Goal: Transaction & Acquisition: Purchase product/service

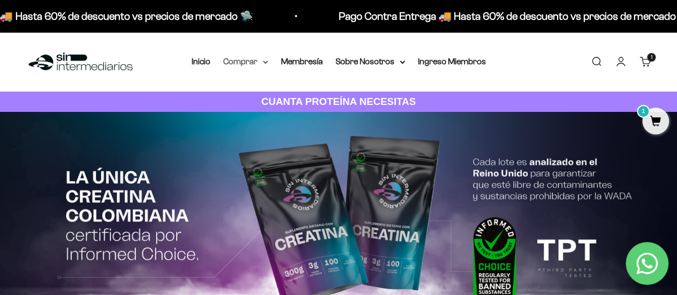
click at [254, 63] on summary "Comprar" at bounding box center [245, 62] width 45 height 14
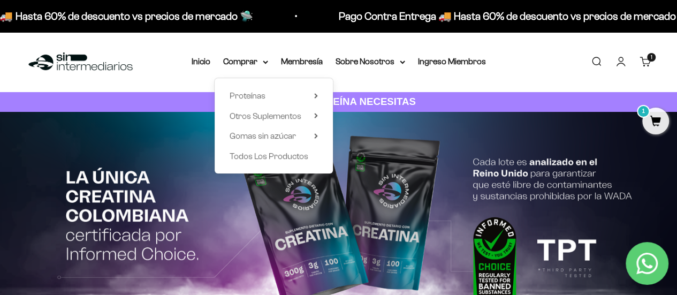
click at [474, 57] on cart-count "1 artículo 1" at bounding box center [651, 57] width 9 height 9
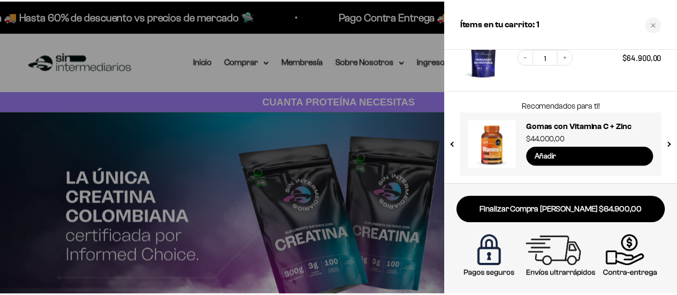
scroll to position [33, 0]
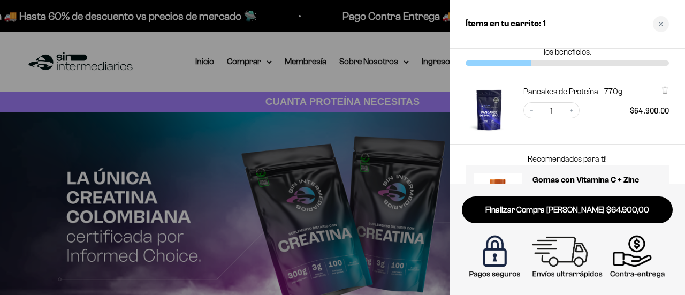
click at [247, 86] on div at bounding box center [342, 147] width 685 height 295
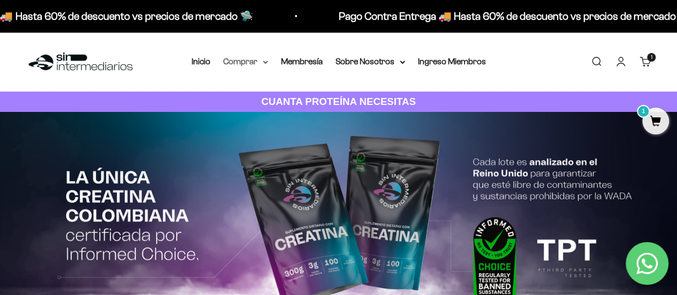
click at [246, 58] on summary "Comprar" at bounding box center [245, 62] width 45 height 14
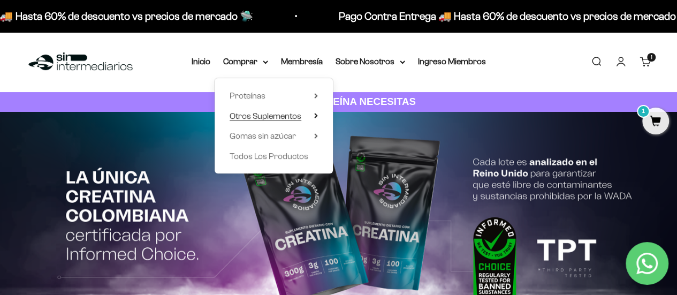
click at [299, 117] on span "Otros Suplementos" at bounding box center [266, 115] width 72 height 9
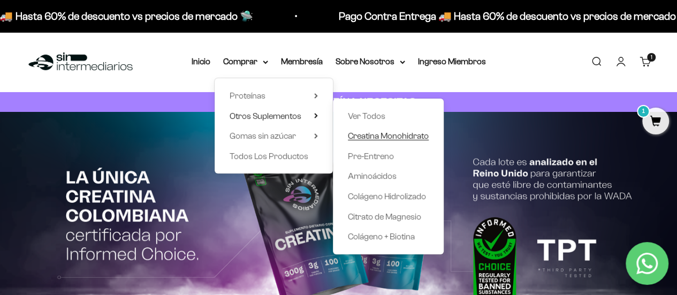
click at [376, 141] on span "Creatina Monohidrato" at bounding box center [388, 136] width 81 height 14
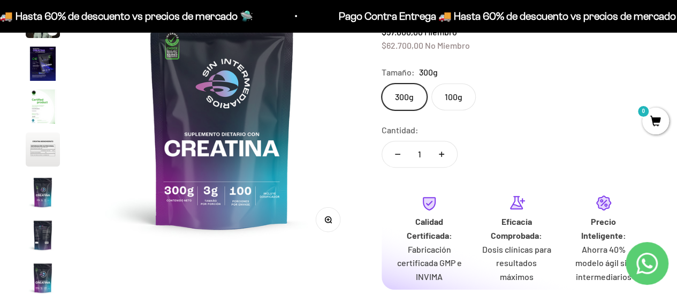
scroll to position [107, 0]
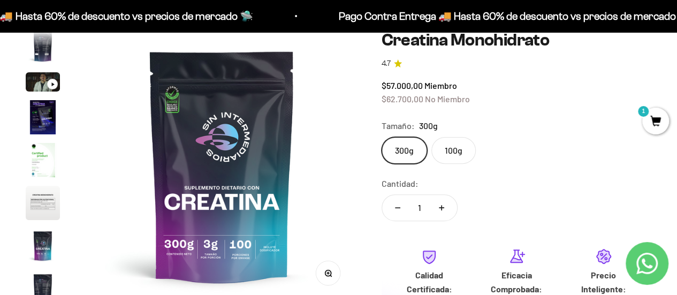
click at [450, 143] on label "100g" at bounding box center [454, 150] width 44 height 27
click at [382, 137] on input "100g" at bounding box center [381, 137] width 1 height 1
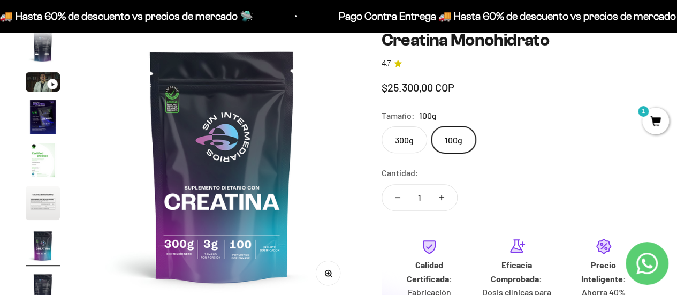
scroll to position [0, 1659]
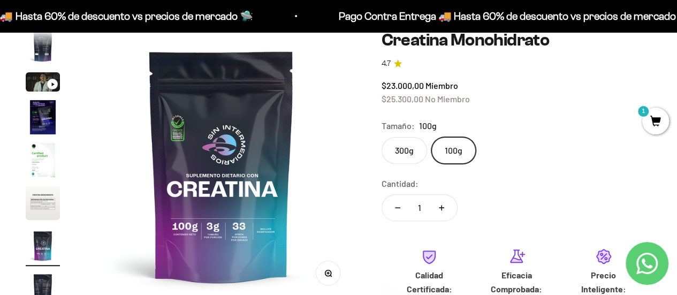
click at [408, 140] on label "300g" at bounding box center [405, 150] width 46 height 27
click at [382, 137] on input "300g" at bounding box center [381, 137] width 1 height 1
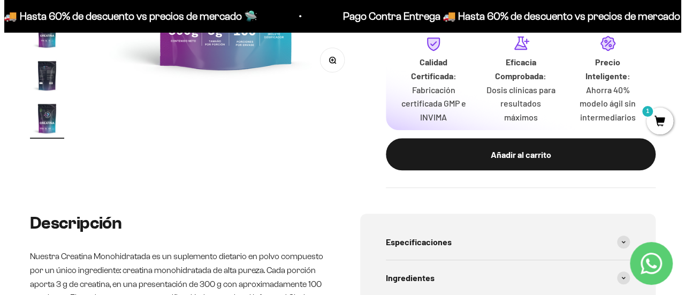
scroll to position [321, 0]
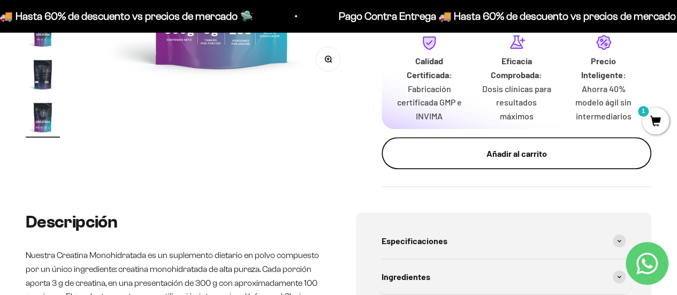
click at [513, 164] on button "Añadir al carrito" at bounding box center [517, 153] width 270 height 32
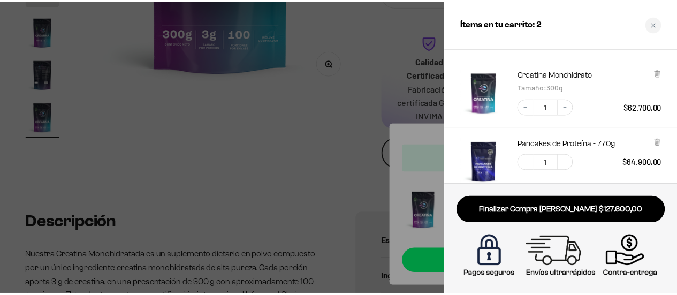
scroll to position [49, 0]
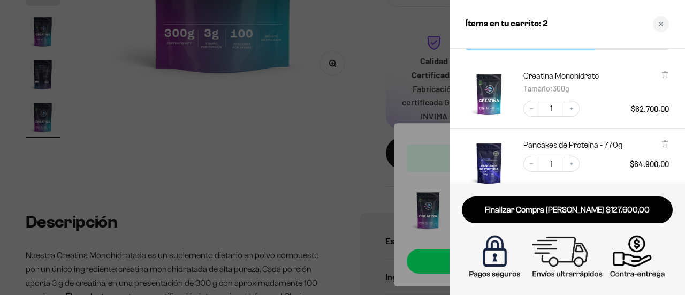
click at [280, 180] on div at bounding box center [342, 147] width 685 height 295
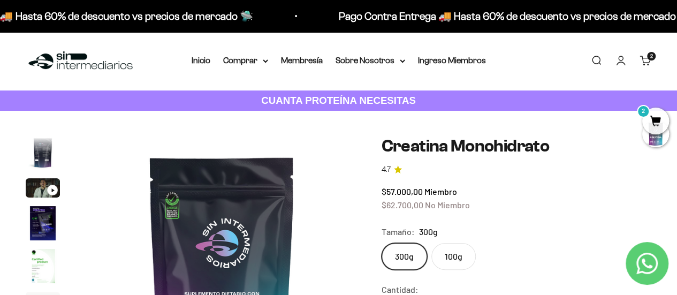
scroll to position [0, 0]
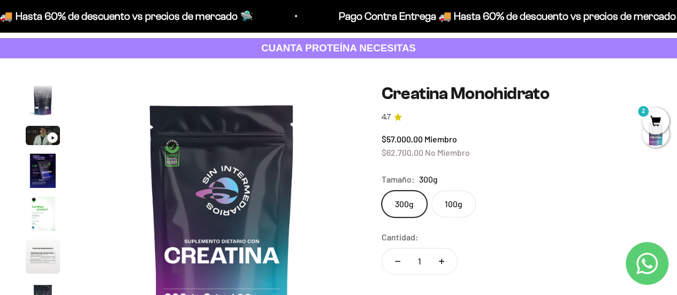
click at [597, 58] on div "Zoom Ir al artículo 1 Ir al artículo 2 Ir al artículo 3 Ir al artículo 4 Ir al …" at bounding box center [338, 269] width 677 height 422
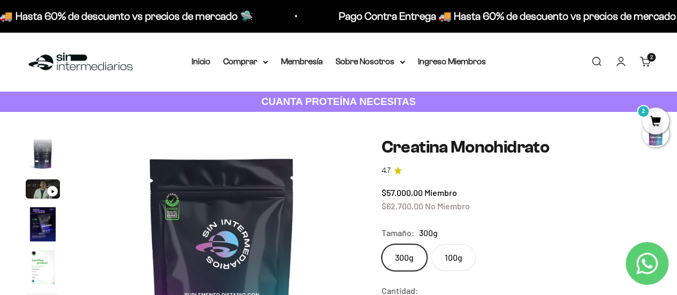
click at [597, 58] on link "Buscar" at bounding box center [597, 62] width 12 height 12
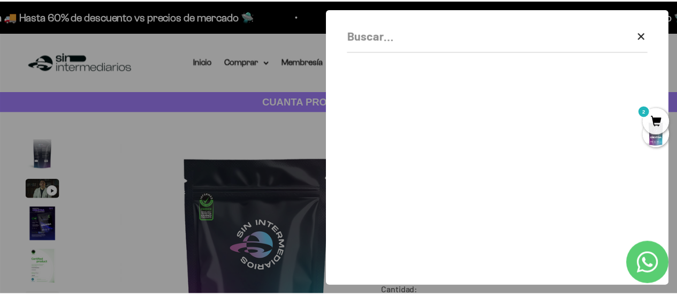
scroll to position [0, 2248]
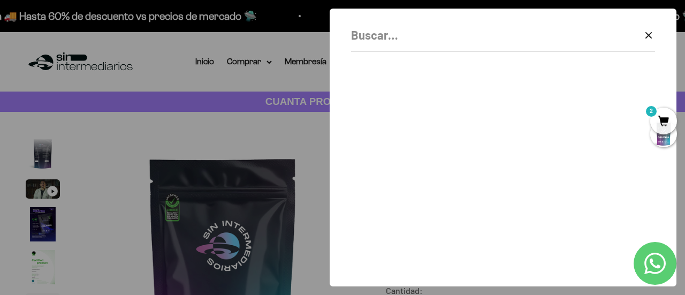
click at [221, 87] on div at bounding box center [342, 147] width 685 height 295
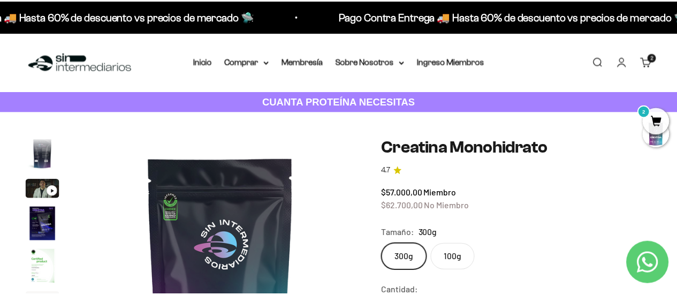
scroll to position [0, 2211]
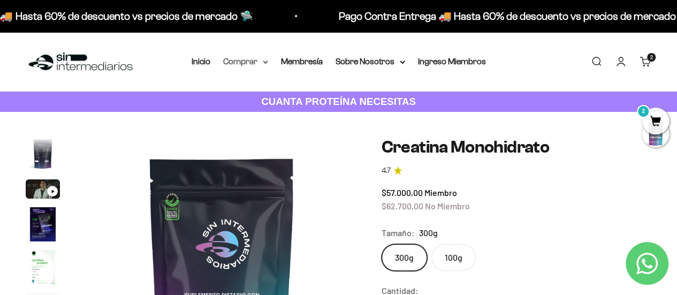
click at [261, 67] on summary "Comprar" at bounding box center [245, 62] width 45 height 14
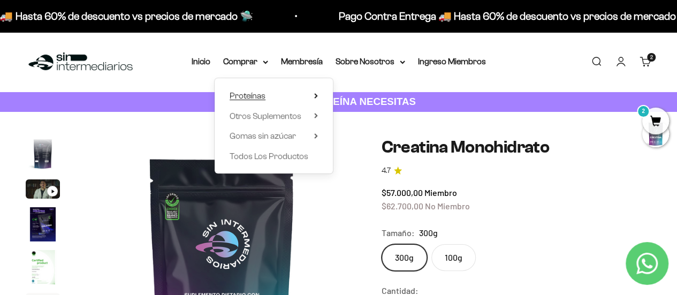
click at [278, 96] on summary "Proteínas" at bounding box center [274, 96] width 88 height 14
click at [304, 120] on summary "Otros Suplementos" at bounding box center [274, 116] width 88 height 14
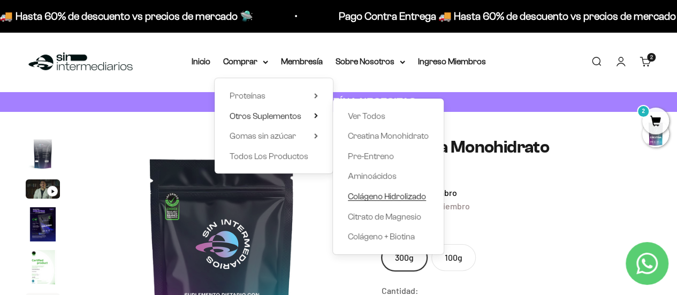
click at [383, 199] on span "Colágeno Hidrolizado" at bounding box center [387, 196] width 78 height 9
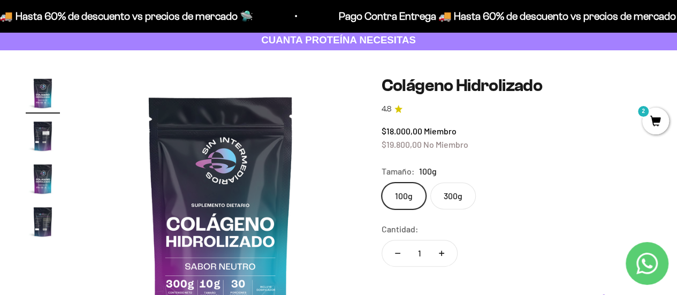
scroll to position [107, 0]
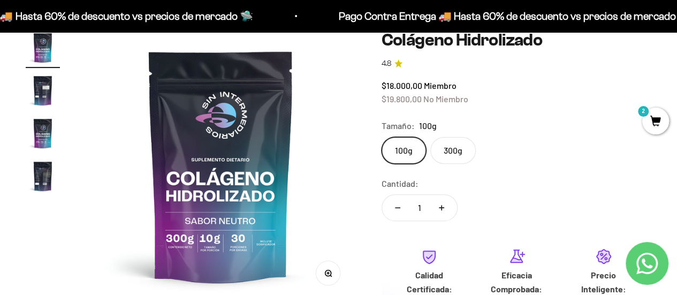
click at [445, 160] on label "300g" at bounding box center [453, 150] width 46 height 27
click at [382, 137] on input "300g" at bounding box center [381, 137] width 1 height 1
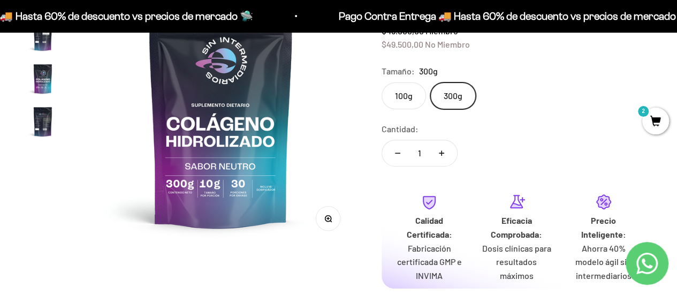
scroll to position [214, 0]
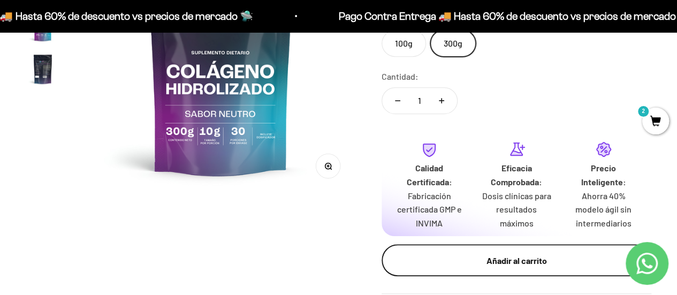
click at [434, 247] on button "Añadir al carrito" at bounding box center [517, 260] width 270 height 32
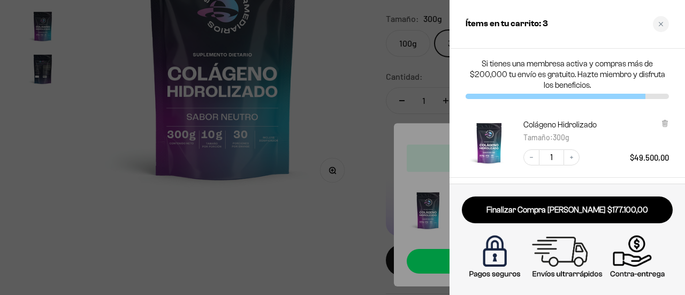
click at [357, 119] on div at bounding box center [342, 147] width 685 height 295
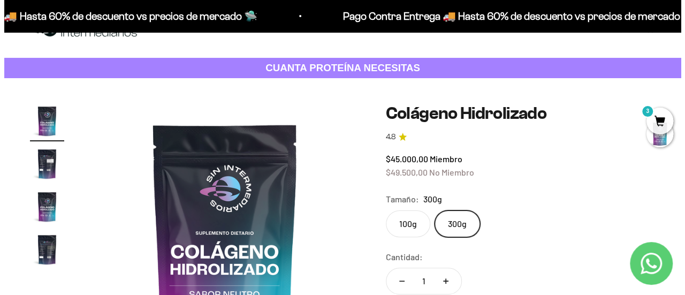
scroll to position [0, 0]
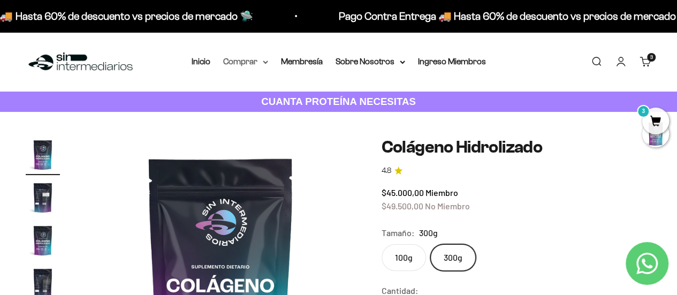
click at [261, 64] on summary "Comprar" at bounding box center [245, 62] width 45 height 14
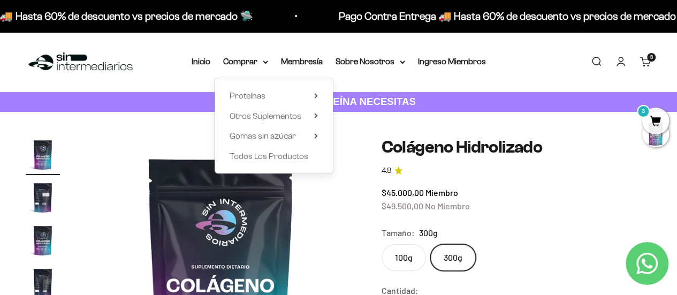
click at [396, 255] on label "100g" at bounding box center [404, 257] width 44 height 27
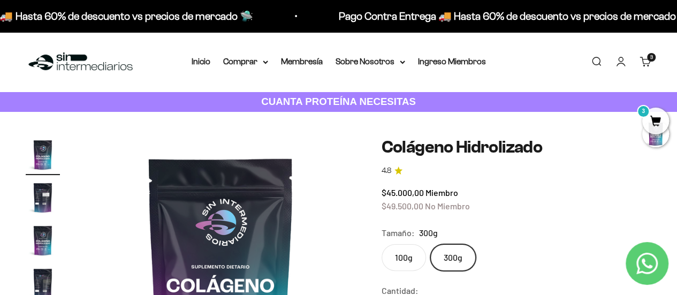
click at [382, 244] on input "100g" at bounding box center [381, 244] width 1 height 1
click at [240, 64] on summary "Comprar" at bounding box center [245, 62] width 45 height 14
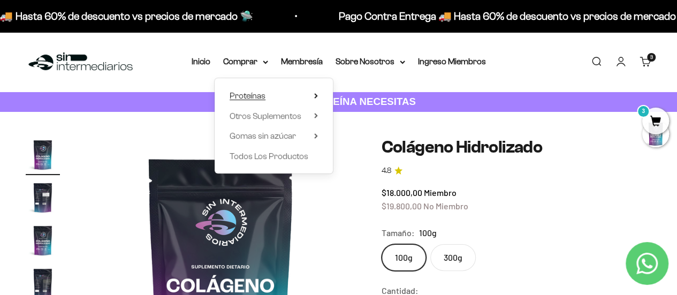
click at [281, 93] on summary "Proteínas" at bounding box center [274, 96] width 88 height 14
click at [292, 116] on span "Otros Suplementos" at bounding box center [266, 115] width 72 height 9
click at [292, 131] on span "Gomas sin azúcar" at bounding box center [263, 136] width 66 height 14
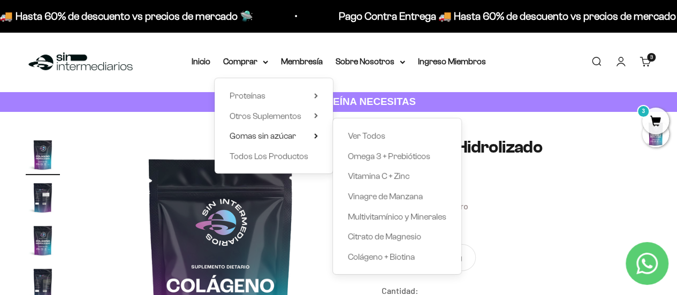
click at [526, 198] on div "$18.000,00 Miembro $19.800,00 No Miembro" at bounding box center [517, 199] width 270 height 27
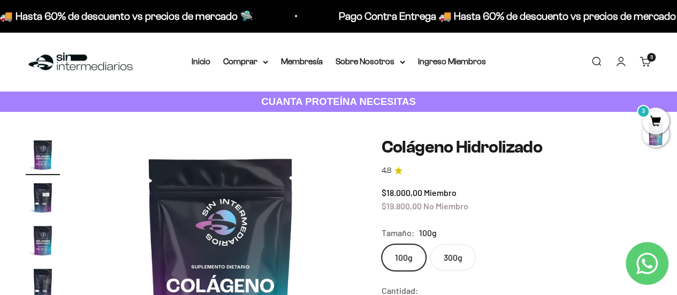
click at [655, 123] on span "3" at bounding box center [655, 121] width 27 height 27
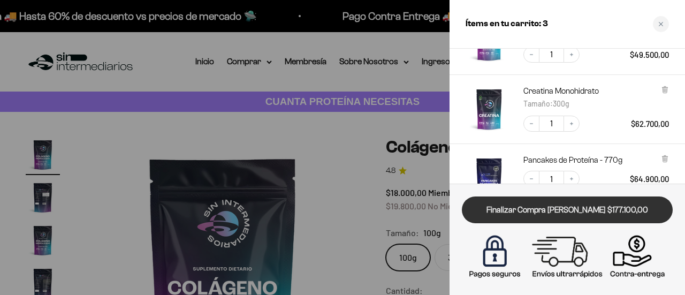
scroll to position [54, 0]
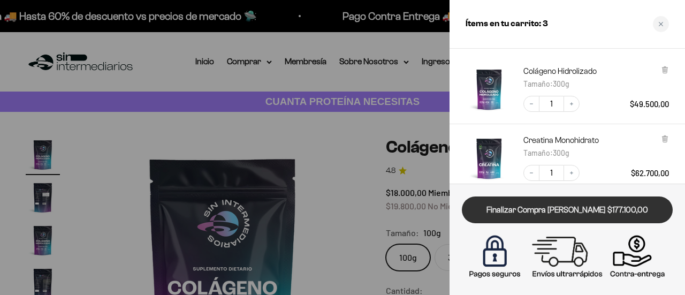
click at [565, 202] on link "Finalizar Compra Segura $177.100,00" at bounding box center [567, 209] width 211 height 27
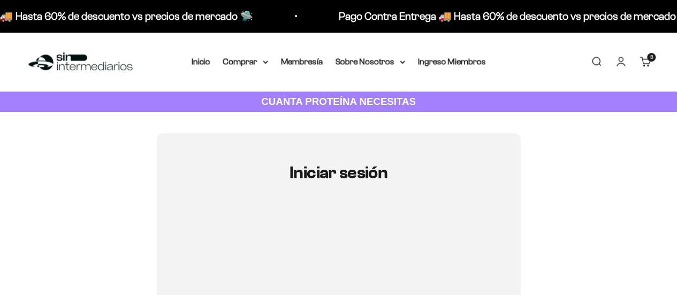
type input "[EMAIL_ADDRESS][DOMAIN_NAME]"
click at [331, 233] on iframe at bounding box center [339, 253] width 236 height 80
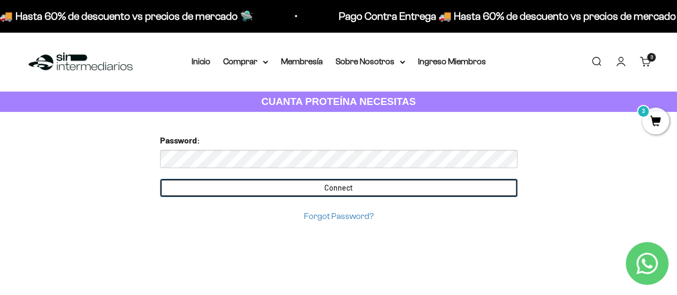
click at [294, 186] on input "Connect" at bounding box center [339, 188] width 358 height 18
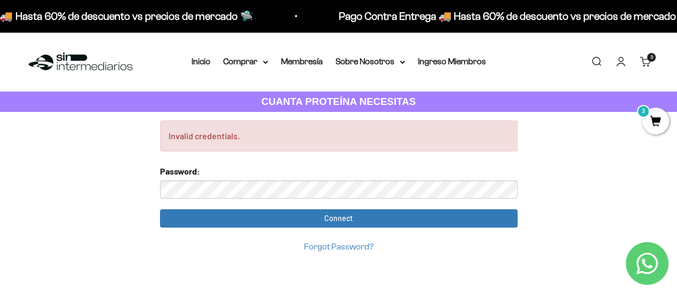
click at [366, 248] on link "Forgot Password?" at bounding box center [339, 246] width 70 height 9
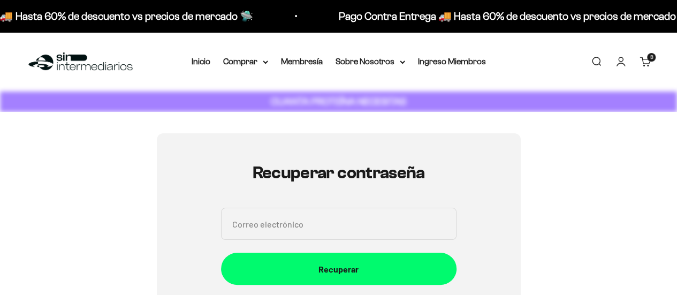
scroll to position [120, 0]
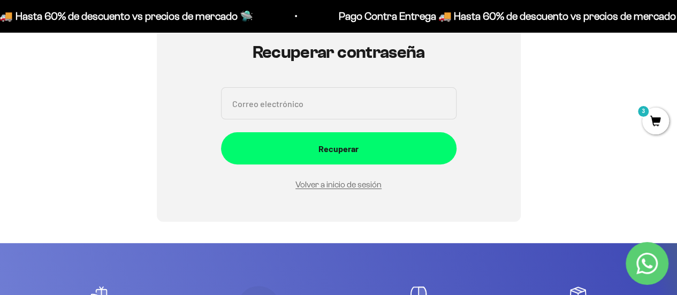
click at [270, 105] on input "Correo electrónico" at bounding box center [339, 103] width 236 height 32
type input "pardoerica9@gmail.com"
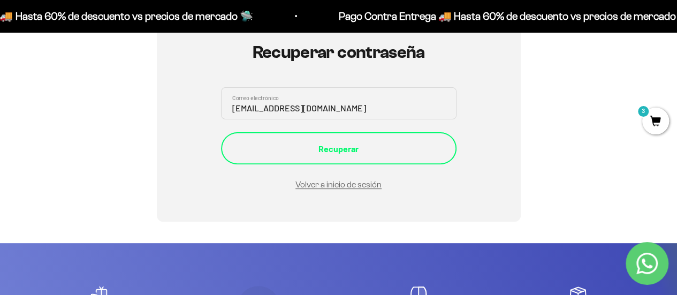
click at [300, 144] on div "Recuperar" at bounding box center [339, 149] width 193 height 14
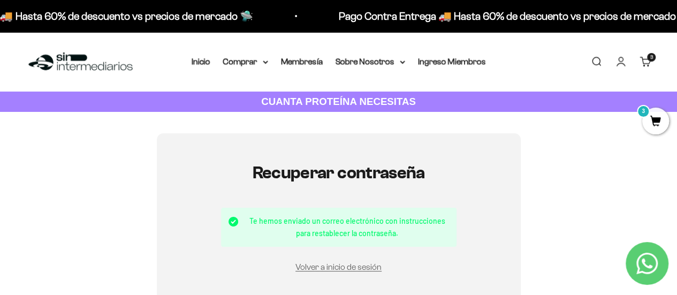
drag, startPoint x: 646, startPoint y: 114, endPoint x: 642, endPoint y: 120, distance: 7.0
click at [646, 114] on mark "3" at bounding box center [643, 111] width 13 height 13
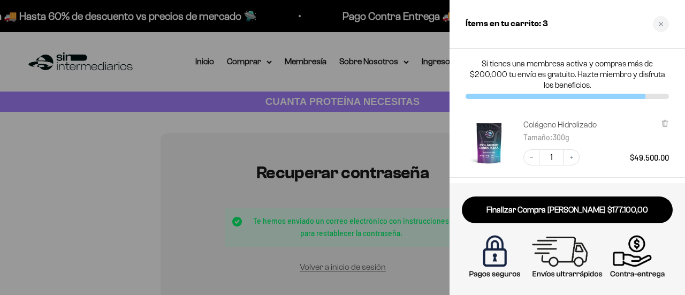
click at [551, 128] on link "Colágeno Hidrolizado" at bounding box center [560, 124] width 73 height 11
click at [555, 125] on link "Colágeno Hidrolizado" at bounding box center [560, 124] width 73 height 11
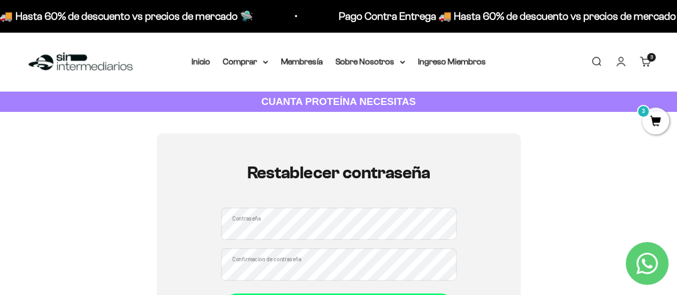
click at [193, 225] on div "Restablecer contraseña Contraseña Confirmación de contraseña Restablecer" at bounding box center [339, 244] width 364 height 222
click at [167, 200] on div "Restablecer contraseña Contraseña Confirmación de contraseña Restablecer" at bounding box center [339, 244] width 364 height 222
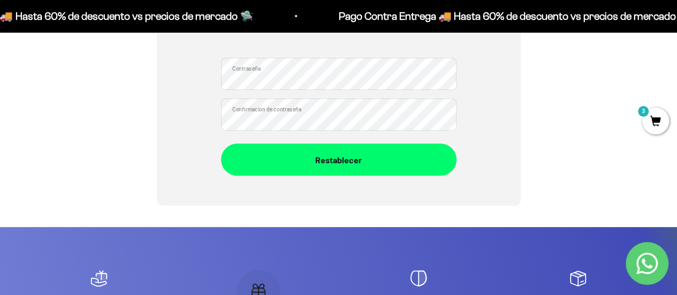
scroll to position [161, 0]
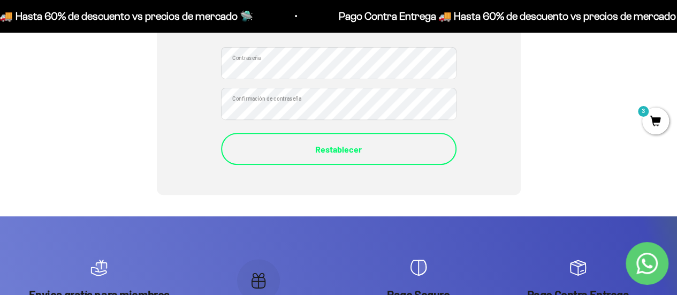
click at [262, 139] on button "Restablecer" at bounding box center [339, 149] width 236 height 32
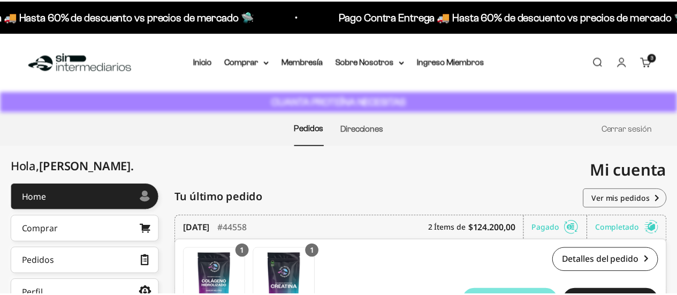
scroll to position [161, 0]
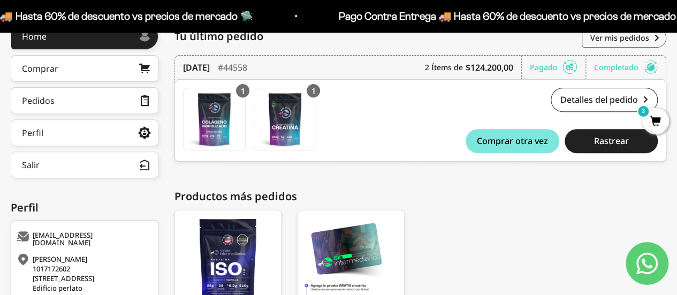
click at [326, 171] on div "20 de julio de 2025 #44558 2 Ítems de $124.200,00 Pagado Completado Pedido conf…" at bounding box center [421, 116] width 492 height 123
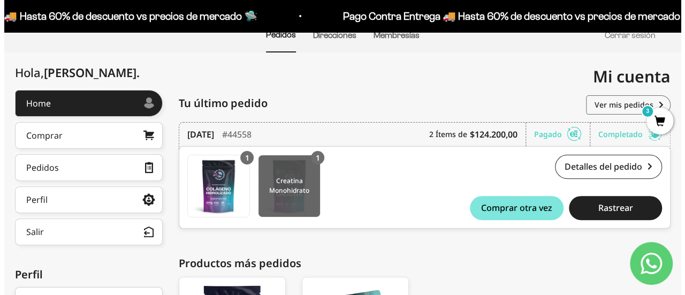
scroll to position [106, 0]
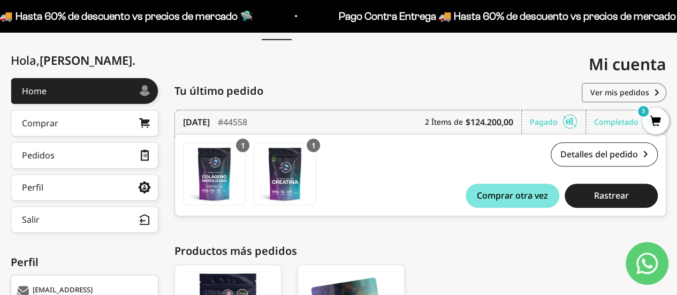
click at [652, 124] on span "3" at bounding box center [655, 121] width 27 height 27
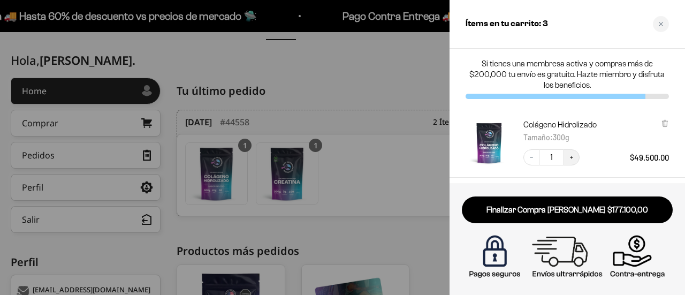
click at [575, 155] on button "Increase quantity" at bounding box center [572, 157] width 16 height 16
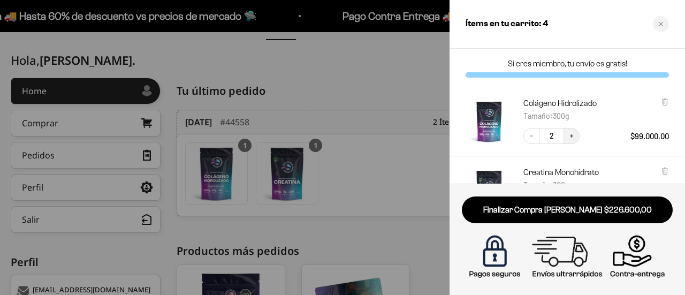
click at [572, 136] on icon "Increase quantity" at bounding box center [572, 136] width 6 height 6
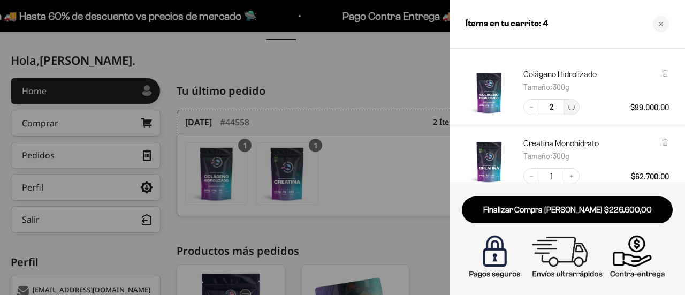
scroll to position [54, 0]
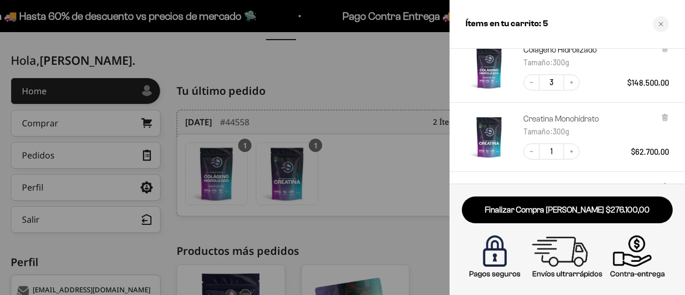
click at [576, 117] on link "Creatina Monohidrato" at bounding box center [561, 119] width 75 height 11
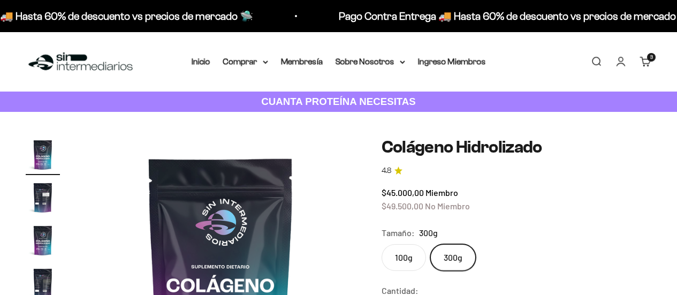
scroll to position [107, 0]
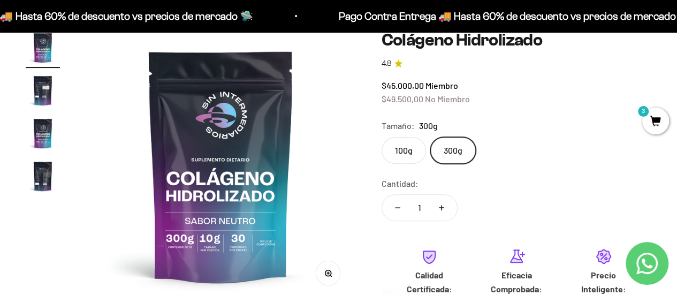
click at [582, 162] on div "100g 300g" at bounding box center [517, 150] width 270 height 27
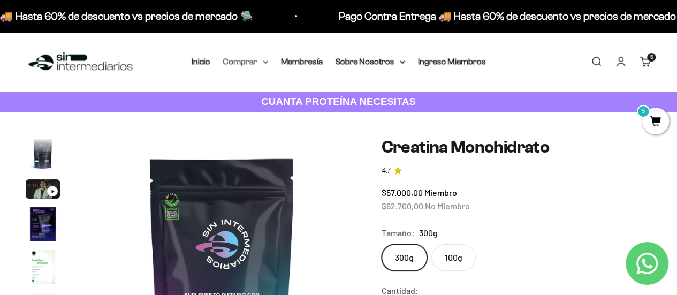
click at [253, 60] on summary "Comprar" at bounding box center [245, 62] width 45 height 14
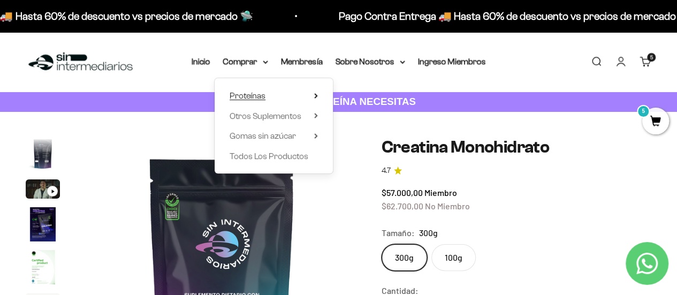
click at [261, 89] on span "Proteínas" at bounding box center [248, 96] width 36 height 14
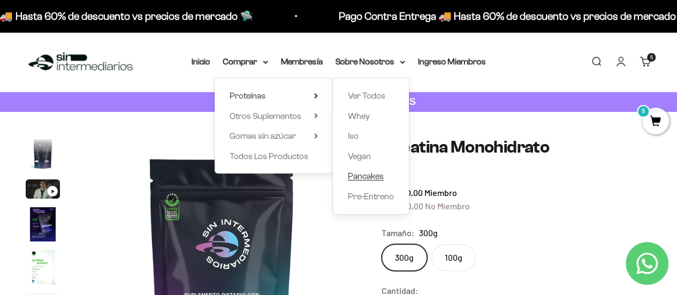
click at [369, 175] on span "Pancakes" at bounding box center [366, 175] width 36 height 9
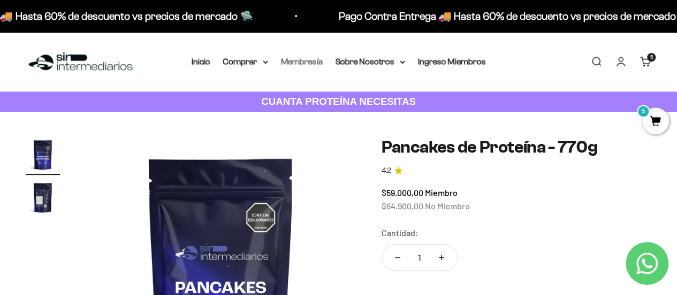
click at [285, 60] on link "Membresía" at bounding box center [302, 61] width 42 height 9
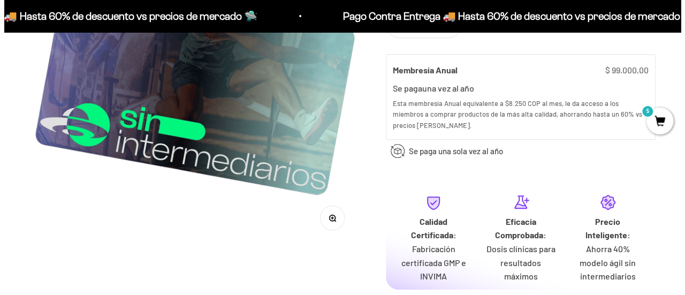
scroll to position [482, 0]
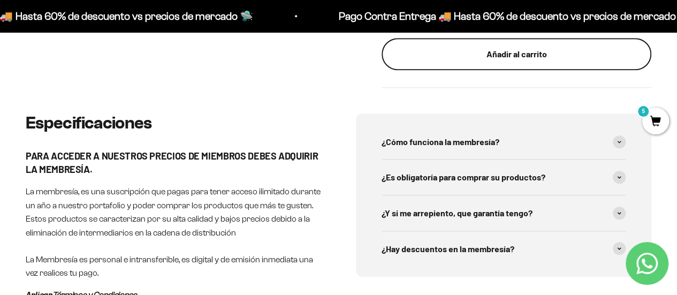
click at [492, 60] on div "Añadir al carrito" at bounding box center [516, 54] width 227 height 14
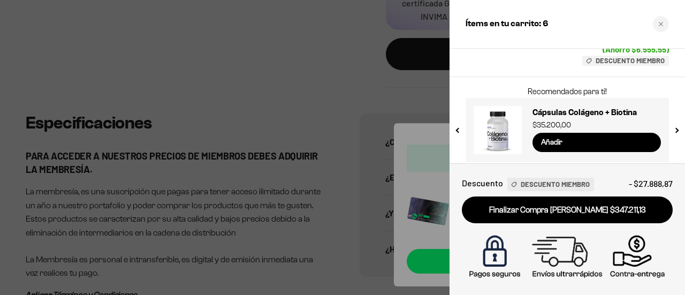
scroll to position [406, 0]
